Goal: Transaction & Acquisition: Purchase product/service

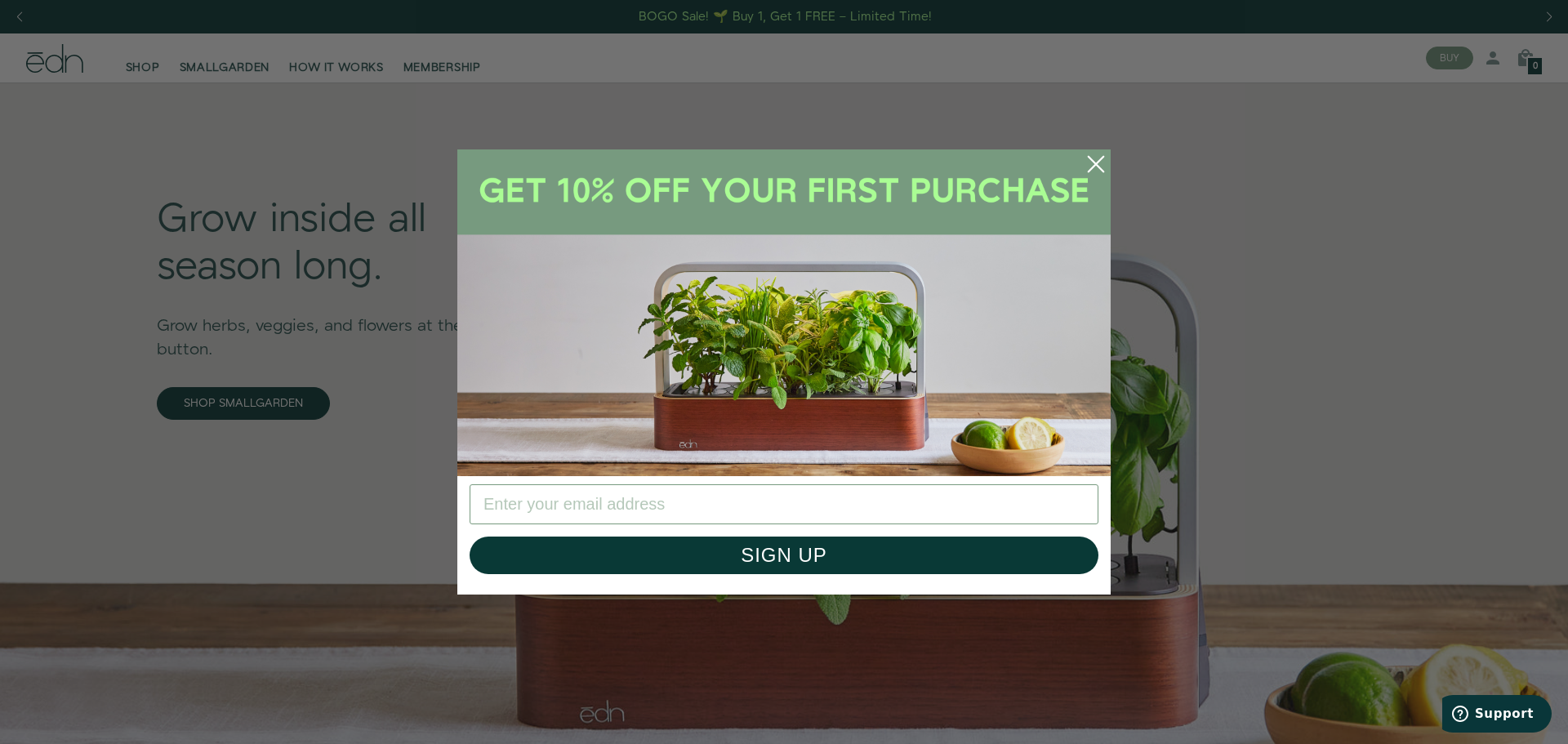
click at [1097, 171] on circle "Close dialog" at bounding box center [1096, 164] width 36 height 36
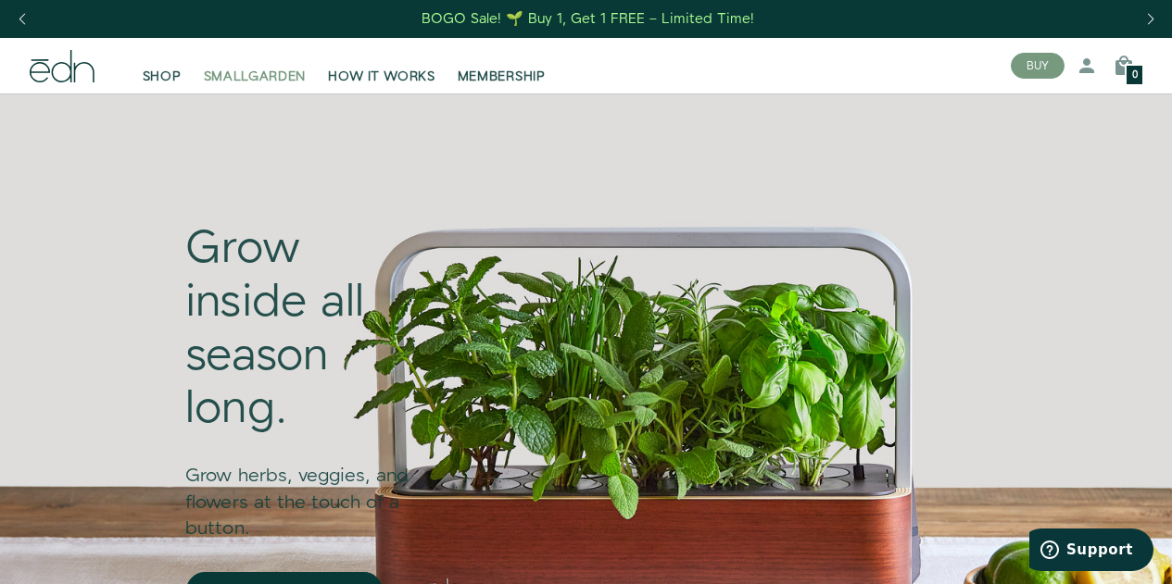
click at [273, 71] on span "SMALLGARDEN" at bounding box center [255, 77] width 103 height 19
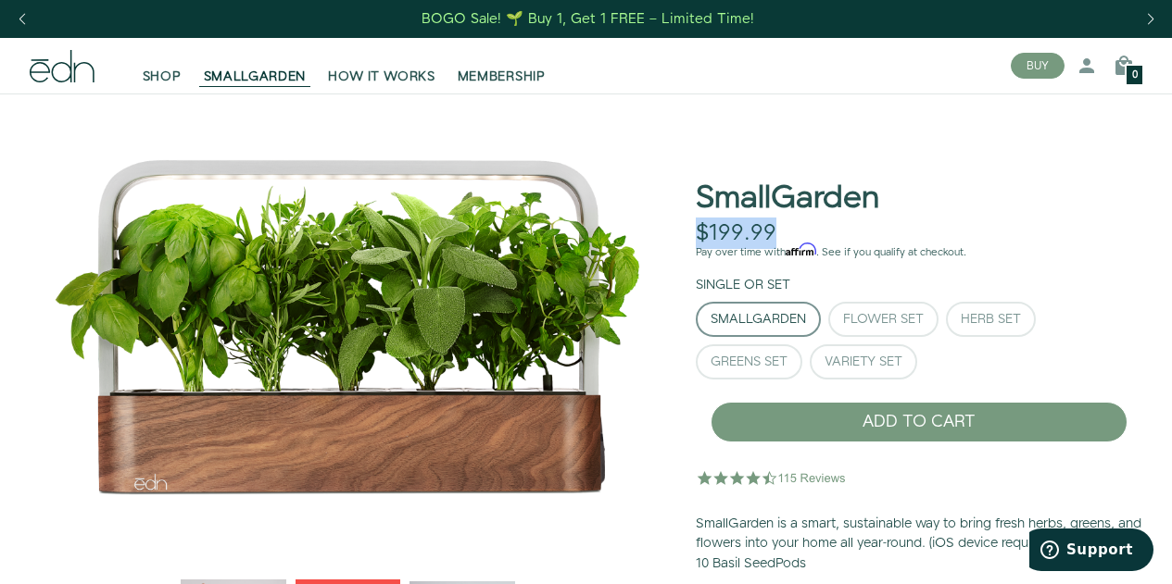
drag, startPoint x: 693, startPoint y: 231, endPoint x: 772, endPoint y: 230, distance: 79.7
click at [772, 230] on div "SmallGarden $199.99 Unavailable Pay over time with Affirm . See if you qualify …" at bounding box center [919, 415] width 476 height 617
